Goal: Transaction & Acquisition: Purchase product/service

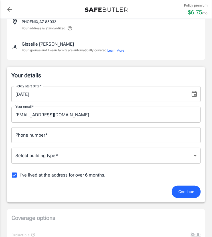
scroll to position [47, 0]
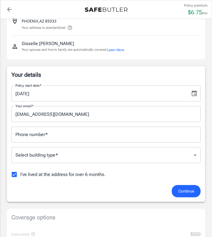
click at [123, 51] on button "Learn More" at bounding box center [115, 49] width 17 height 5
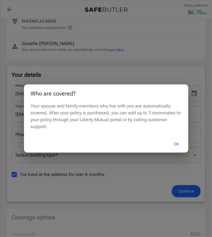
click at [179, 143] on button "OK" at bounding box center [177, 144] width 19 height 12
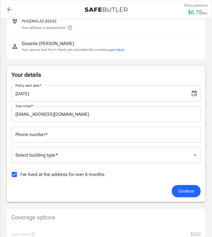
click at [72, 139] on input "Phone number   *" at bounding box center [105, 135] width 189 height 16
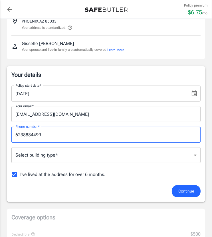
type input "6238884499"
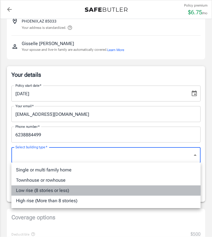
click at [69, 191] on li "Low rise (8 stories or less)" at bounding box center [105, 191] width 189 height 10
type input "lowrise"
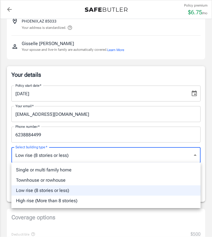
click at [72, 154] on div at bounding box center [106, 118] width 212 height 237
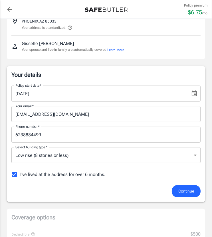
click at [96, 177] on span "I've lived at the address for over 6 months." at bounding box center [62, 174] width 85 height 7
click at [20, 177] on input "I've lived at the address for over 6 months." at bounding box center [14, 175] width 12 height 12
checkbox input "false"
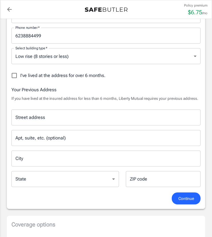
scroll to position [141, 0]
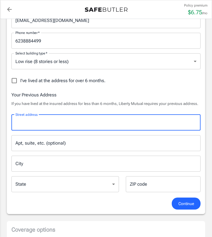
click at [92, 121] on input "Street address" at bounding box center [106, 122] width 184 height 11
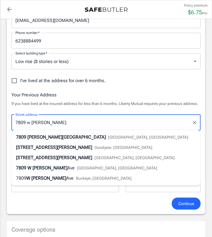
click at [108, 137] on span "[GEOGRAPHIC_DATA], [GEOGRAPHIC_DATA]" at bounding box center [148, 137] width 80 height 5
type input "[STREET_ADDRESS][PERSON_NAME]"
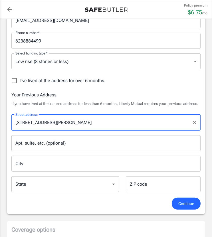
type input "Phoenix"
select select "AZ"
type input "85033"
type input "[STREET_ADDRESS][PERSON_NAME]"
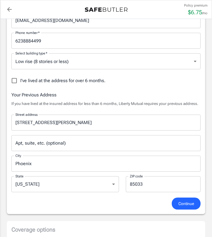
click at [194, 209] on button "Continue" at bounding box center [186, 204] width 29 height 12
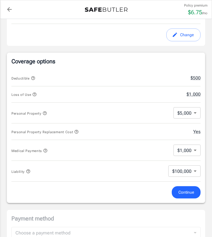
scroll to position [212, 0]
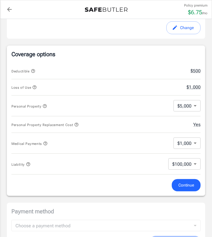
click at [198, 100] on body "Policy premium $ 6.75 /mo Liberty Mutual Renters Insurance [STREET_ADDRESS] You…" at bounding box center [106, 156] width 212 height 737
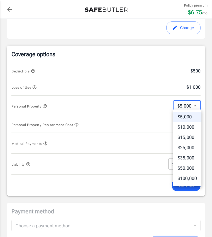
click at [198, 100] on div at bounding box center [106, 118] width 212 height 237
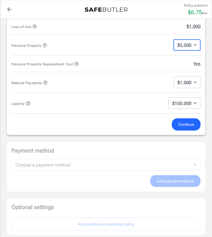
scroll to position [273, 0]
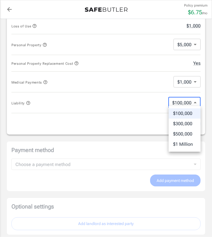
click at [194, 103] on body "Policy premium $ 6.75 /mo Liberty Mutual Renters Insurance [STREET_ADDRESS] You…" at bounding box center [106, 95] width 212 height 737
click at [194, 103] on div at bounding box center [106, 118] width 212 height 237
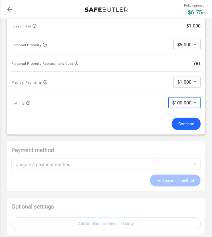
click at [191, 120] on span "Continue" at bounding box center [186, 123] width 16 height 7
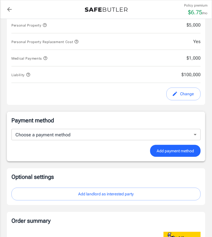
scroll to position [306, 0]
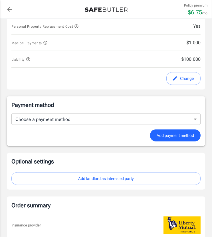
click at [186, 119] on body "Policy premium $ 6.75 /mo Liberty Mutual Renters Insurance [STREET_ADDRESS] You…" at bounding box center [106, 56] width 212 height 725
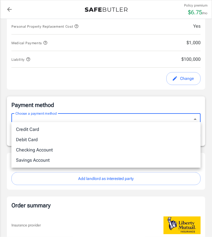
click at [139, 138] on li "Debit Card" at bounding box center [105, 140] width 189 height 10
type input "debit"
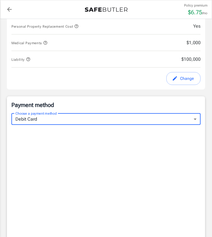
click at [172, 118] on body "Policy premium $ 6.75 /mo Liberty Mutual Renters Insurance [STREET_ADDRESS] You…" at bounding box center [106, 151] width 212 height 915
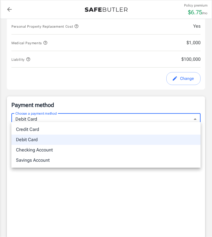
click at [98, 138] on li "Debit Card" at bounding box center [105, 140] width 189 height 10
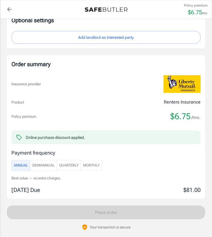
scroll to position [595, 0]
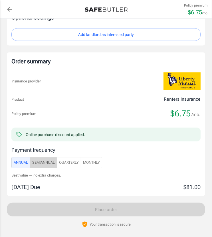
click at [53, 161] on span "SemiAnnual" at bounding box center [43, 163] width 23 height 7
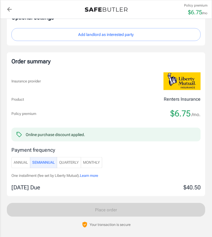
click at [72, 160] on span "Quarterly" at bounding box center [69, 163] width 20 height 7
click at [90, 160] on span "Monthly" at bounding box center [91, 163] width 17 height 7
click at [19, 162] on span "Annual" at bounding box center [21, 163] width 14 height 7
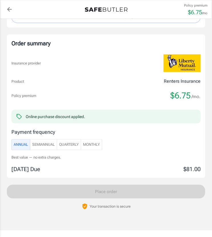
scroll to position [614, 0]
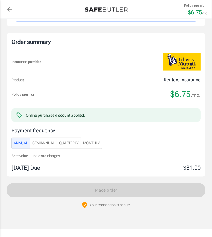
click at [49, 140] on span "SemiAnnual" at bounding box center [43, 143] width 23 height 7
click at [26, 140] on span "Annual" at bounding box center [21, 143] width 14 height 7
click at [39, 142] on span "SemiAnnual" at bounding box center [43, 143] width 23 height 7
click at [75, 142] on span "Quarterly" at bounding box center [69, 143] width 20 height 7
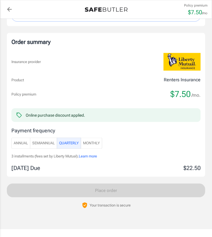
click at [97, 142] on span "Monthly" at bounding box center [91, 143] width 17 height 7
click at [51, 140] on span "SemiAnnual" at bounding box center [43, 143] width 23 height 7
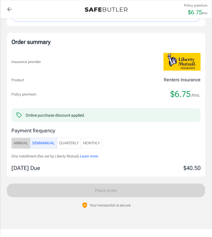
click at [26, 140] on span "Annual" at bounding box center [21, 143] width 14 height 7
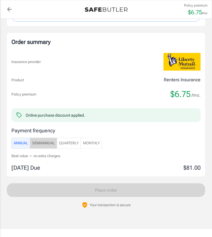
click at [39, 140] on span "SemiAnnual" at bounding box center [43, 143] width 23 height 7
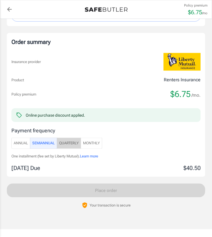
click at [71, 141] on span "Quarterly" at bounding box center [69, 143] width 20 height 7
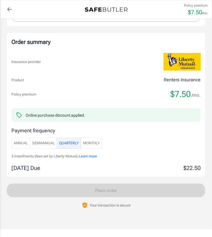
click at [92, 140] on span "Monthly" at bounding box center [91, 143] width 17 height 7
click at [24, 140] on span "Annual" at bounding box center [21, 143] width 14 height 7
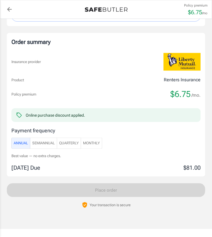
click at [36, 142] on span "SemiAnnual" at bounding box center [43, 143] width 23 height 7
click at [93, 154] on span "Learn more" at bounding box center [89, 156] width 18 height 4
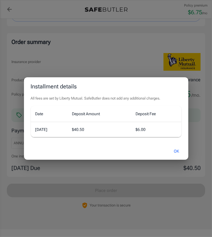
click at [94, 147] on div "OK" at bounding box center [106, 151] width 164 height 17
click at [178, 151] on button "OK" at bounding box center [177, 151] width 19 height 12
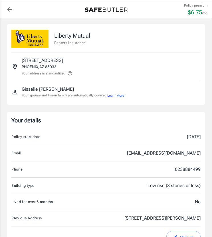
scroll to position [0, 0]
